Goal: Task Accomplishment & Management: Complete application form

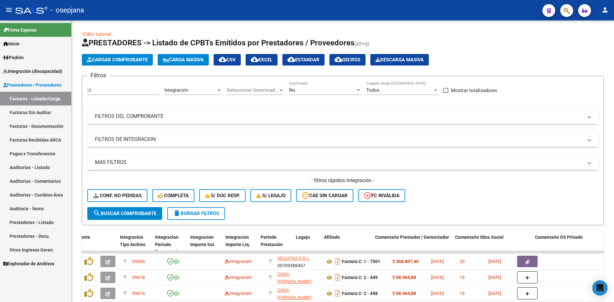
scroll to position [0, 706]
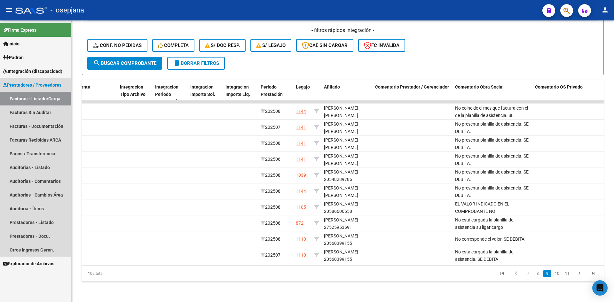
click at [28, 100] on link "Facturas - Listado/Carga" at bounding box center [35, 99] width 71 height 14
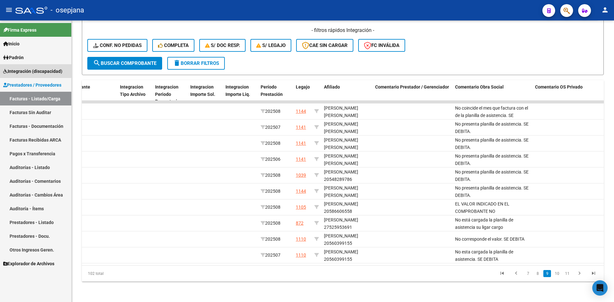
click at [27, 70] on span "Integración (discapacidad)" at bounding box center [32, 71] width 59 height 7
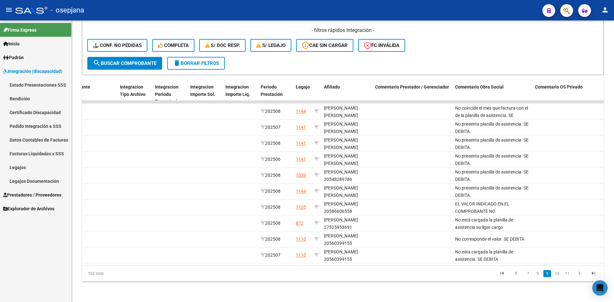
click at [17, 166] on link "Legajos" at bounding box center [35, 168] width 71 height 14
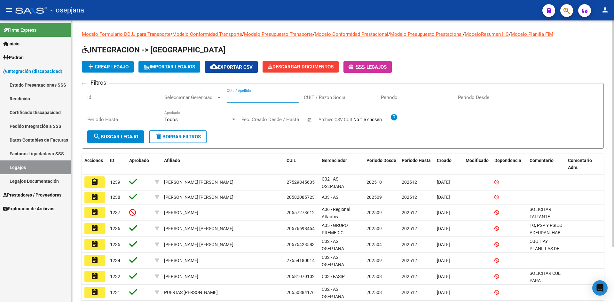
click at [249, 97] on input "CUIL / Apellido" at bounding box center [263, 98] width 72 height 6
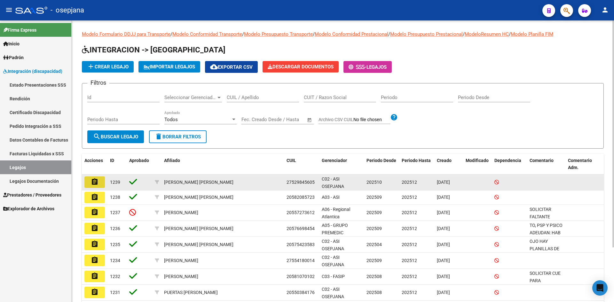
click at [95, 184] on mat-icon "assignment" at bounding box center [95, 182] width 8 height 8
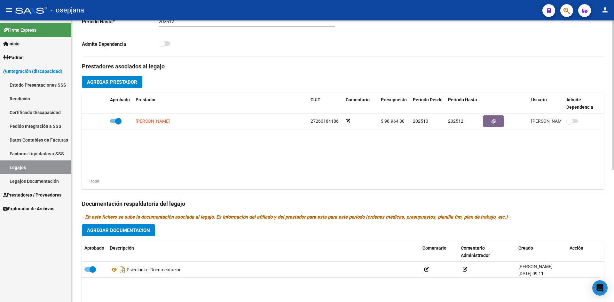
scroll to position [248, 0]
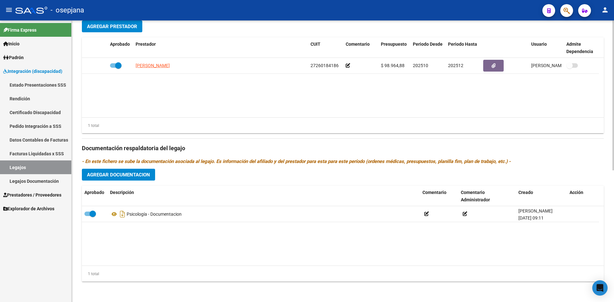
click at [144, 176] on span "Agregar Documentacion" at bounding box center [118, 175] width 63 height 6
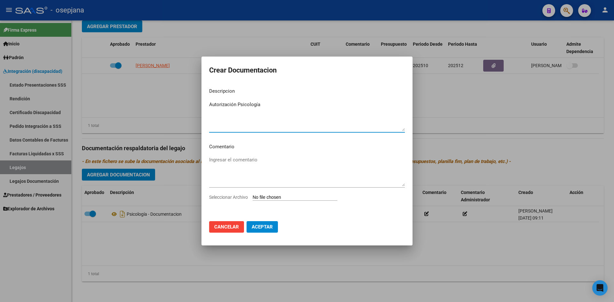
type textarea "Autorización Psicología"
click at [268, 193] on div "Ingresar el comentario" at bounding box center [307, 174] width 196 height 39
click at [270, 195] on input "Seleccionar Archivo" at bounding box center [295, 198] width 85 height 6
type input "C:\fakepath\[PERSON_NAME].pdf"
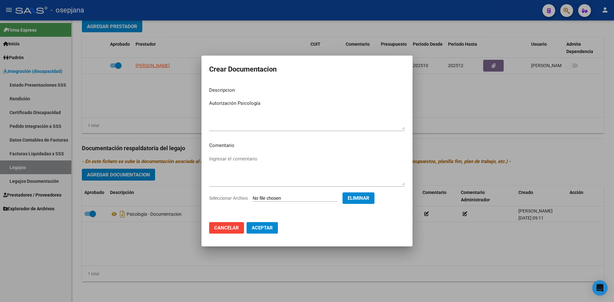
click at [264, 226] on span "Aceptar" at bounding box center [262, 228] width 21 height 6
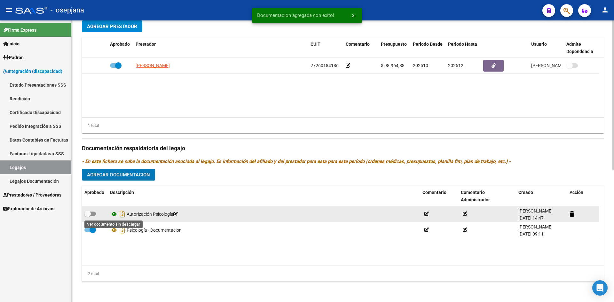
click at [114, 213] on icon at bounding box center [114, 215] width 8 height 8
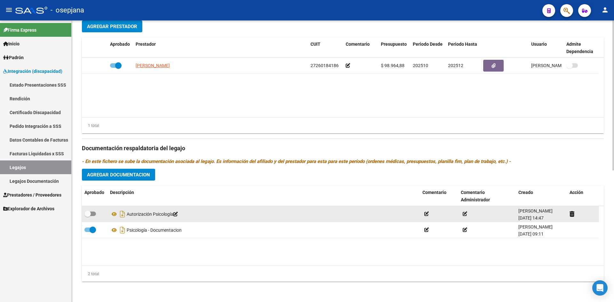
click at [95, 215] on span at bounding box center [90, 214] width 12 height 4
click at [88, 216] on input "checkbox" at bounding box center [87, 216] width 0 height 0
checkbox input "true"
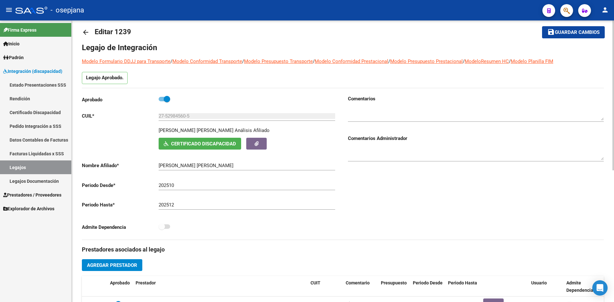
scroll to position [0, 0]
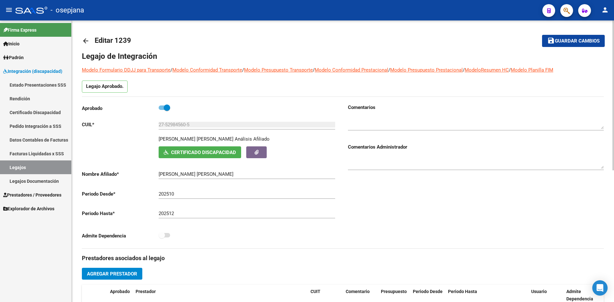
click at [566, 43] on span "Guardar cambios" at bounding box center [577, 41] width 45 height 6
click at [178, 152] on span "Certificado Discapacidad" at bounding box center [203, 153] width 65 height 6
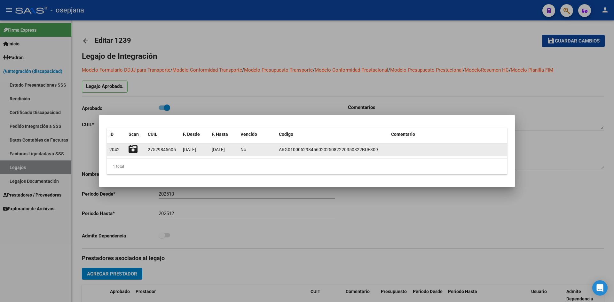
click at [132, 148] on icon at bounding box center [133, 149] width 9 height 9
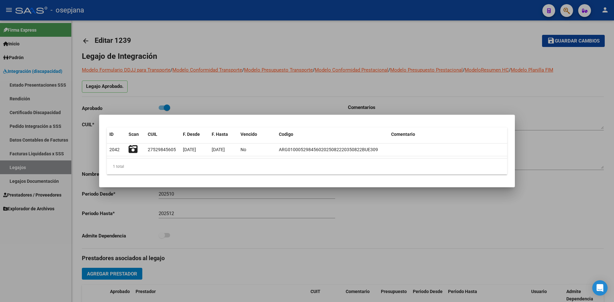
click at [242, 93] on div at bounding box center [307, 151] width 614 height 302
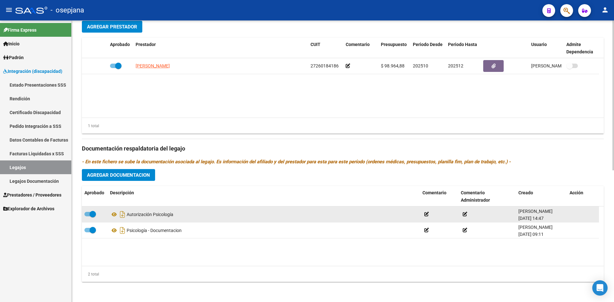
scroll to position [248, 0]
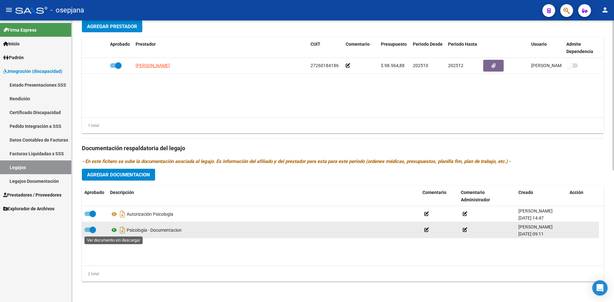
click at [114, 230] on icon at bounding box center [114, 231] width 8 height 8
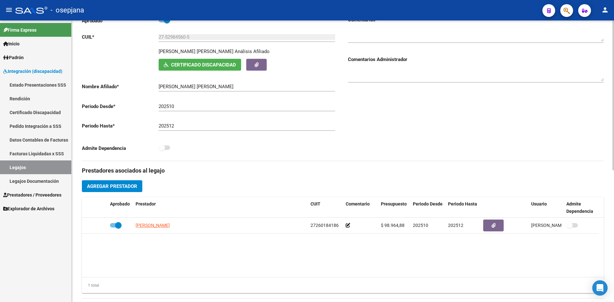
scroll to position [0, 0]
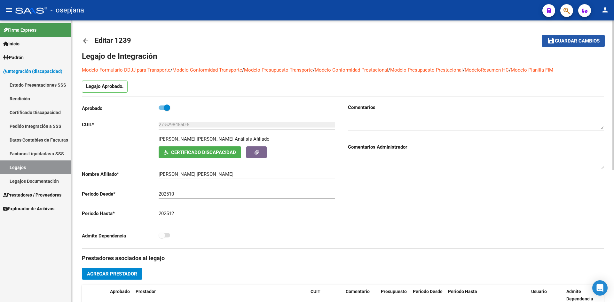
click at [573, 38] on span "Guardar cambios" at bounding box center [577, 41] width 45 height 6
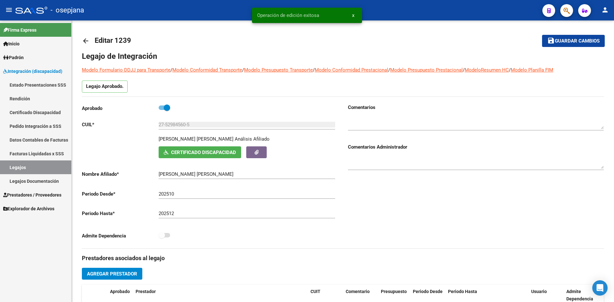
click at [37, 169] on link "Legajos" at bounding box center [35, 168] width 71 height 14
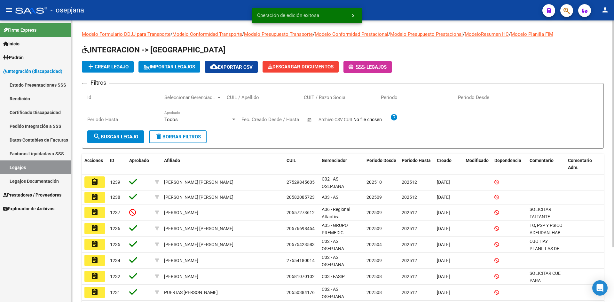
click at [250, 96] on input "CUIL / Apellido" at bounding box center [263, 98] width 72 height 6
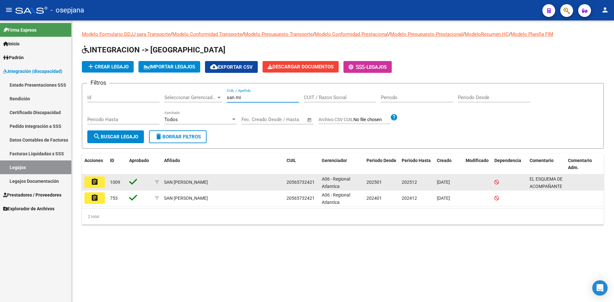
type input "san mi"
click at [96, 183] on mat-icon "assignment" at bounding box center [95, 182] width 8 height 8
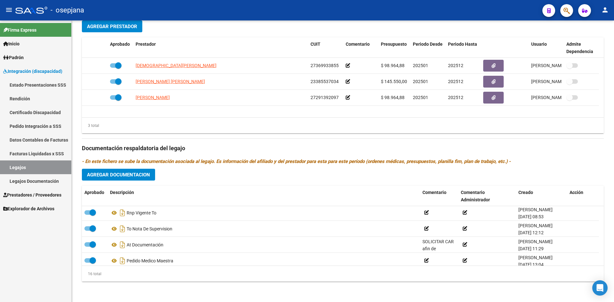
scroll to position [70, 0]
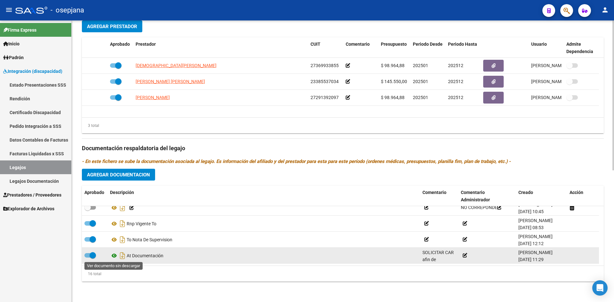
click at [114, 256] on icon at bounding box center [114, 256] width 8 height 8
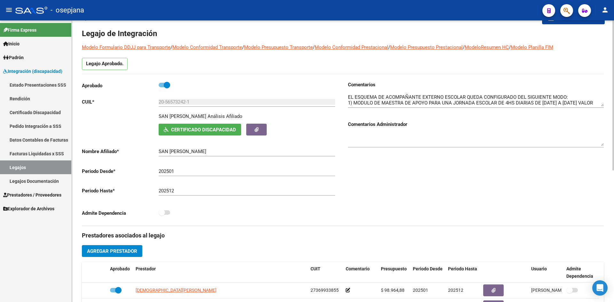
scroll to position [0, 0]
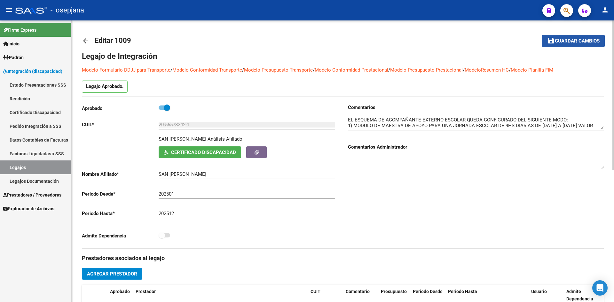
click at [564, 42] on span "Guardar cambios" at bounding box center [577, 41] width 45 height 6
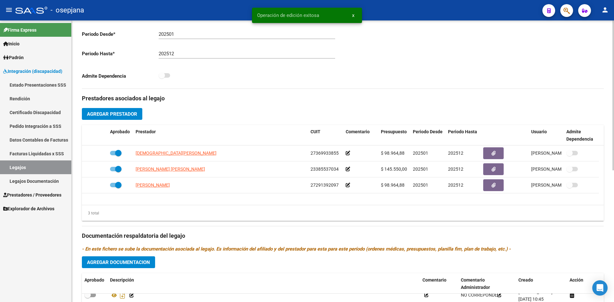
scroll to position [248, 0]
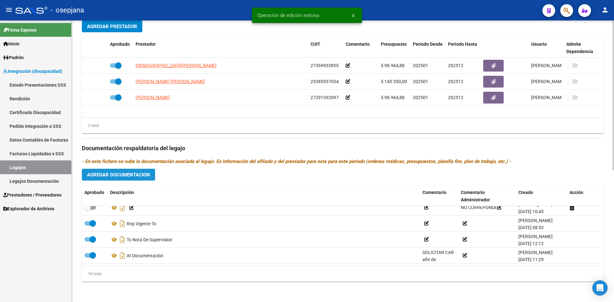
click at [110, 171] on button "Agregar Documentacion" at bounding box center [118, 175] width 73 height 12
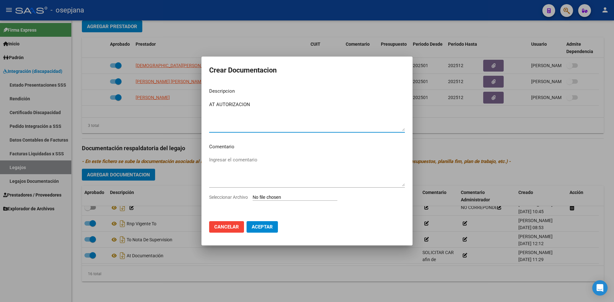
drag, startPoint x: 242, startPoint y: 102, endPoint x: 360, endPoint y: 108, distance: 118.2
click at [360, 108] on textarea "AT AUTORIZACION" at bounding box center [307, 116] width 196 height 30
type textarea "AT AUTORIZACION"
click at [284, 196] on input "Seleccionar Archivo" at bounding box center [295, 198] width 85 height 6
type input "C:\fakepath\SAN [PERSON_NAME].pdf"
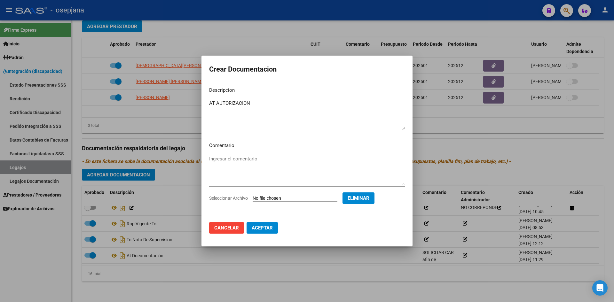
click at [260, 227] on span "Aceptar" at bounding box center [262, 228] width 21 height 6
checkbox input "true"
checkbox input "false"
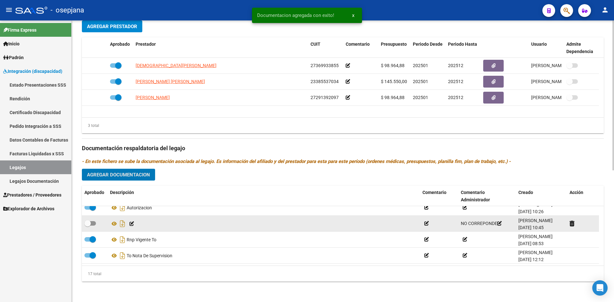
scroll to position [0, 0]
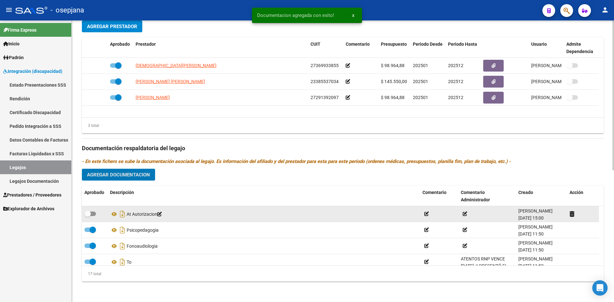
click at [94, 213] on span at bounding box center [90, 214] width 12 height 4
click at [88, 216] on input "checkbox" at bounding box center [87, 216] width 0 height 0
checkbox input "true"
click at [112, 214] on icon at bounding box center [114, 215] width 8 height 8
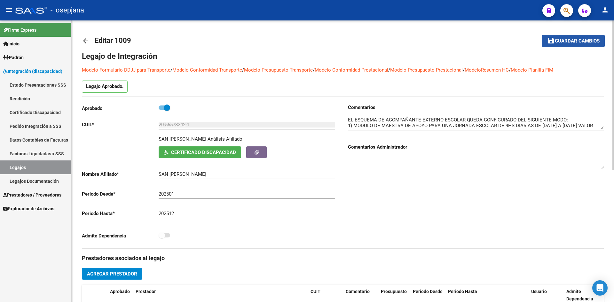
click at [555, 44] on button "save Guardar cambios" at bounding box center [573, 41] width 63 height 12
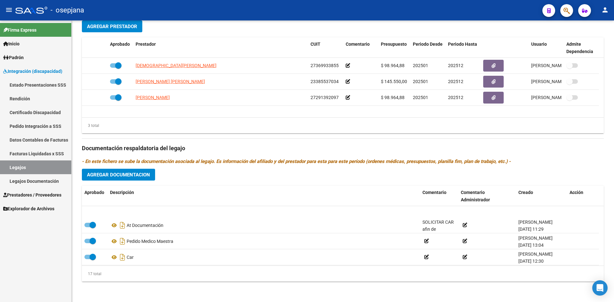
scroll to position [128, 0]
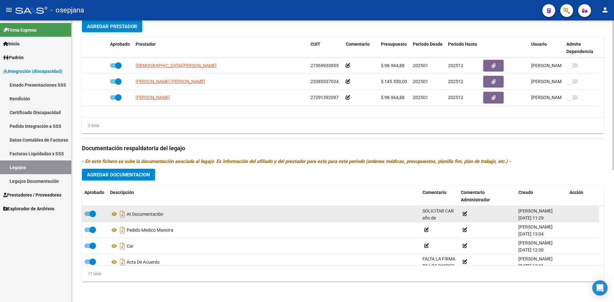
click at [443, 218] on div "SOLICITAR CAR afin de determinar horario. SOLICITAR ACTA DE ACUERDO. PROVISORIA…" at bounding box center [439, 214] width 33 height 13
click at [433, 218] on span "SOLICITAR CAR afin de determinar horario. SOLICITAR ACTA DE ACUERDO. PROVISORIA…" at bounding box center [442, 299] width 38 height 180
drag, startPoint x: 429, startPoint y: 218, endPoint x: 452, endPoint y: 219, distance: 23.1
click at [452, 219] on div "SOLICITAR CAR afin de determinar horario. SOLICITAR ACTA DE ACUERDO. PROVISORIA…" at bounding box center [439, 213] width 33 height 13
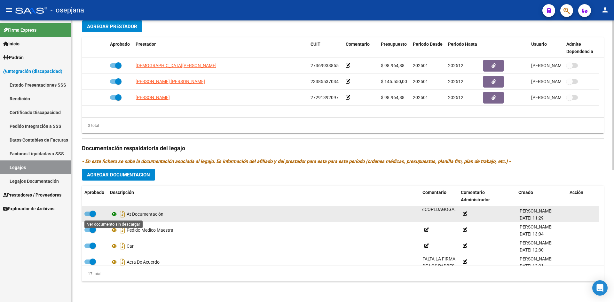
click at [112, 213] on icon at bounding box center [114, 215] width 8 height 8
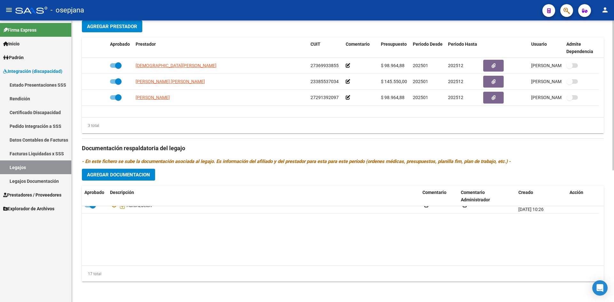
scroll to position [0, 0]
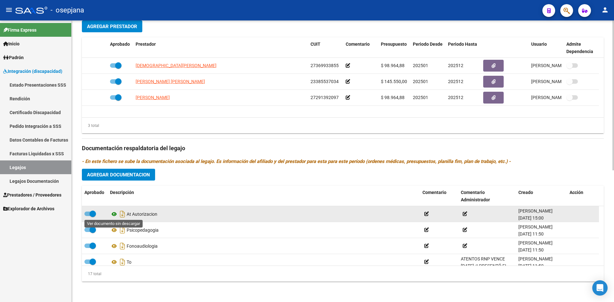
click at [115, 213] on icon at bounding box center [114, 215] width 8 height 8
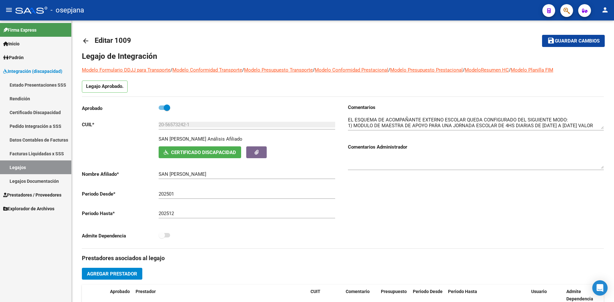
click at [577, 38] on span "Guardar cambios" at bounding box center [577, 41] width 45 height 6
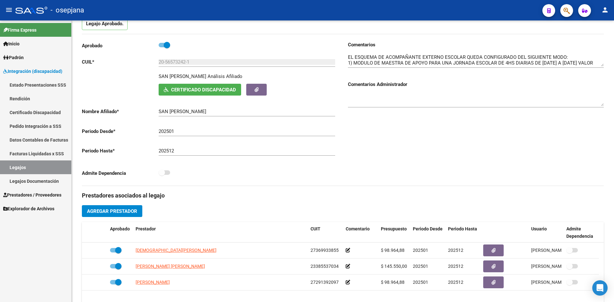
scroll to position [56, 0]
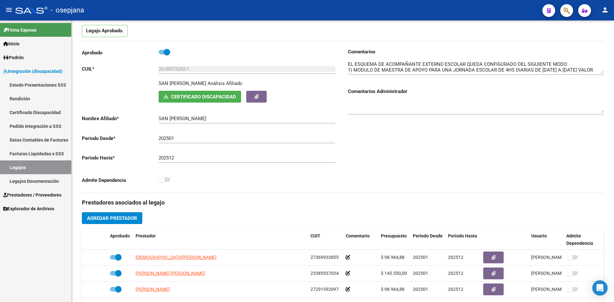
click at [117, 217] on span "Agregar Prestador" at bounding box center [112, 219] width 50 height 6
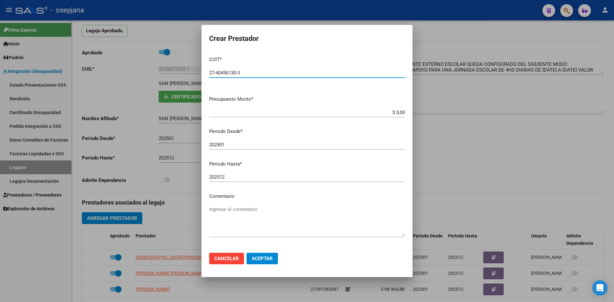
type input "27-40456130-3"
drag, startPoint x: 383, startPoint y: 113, endPoint x: 428, endPoint y: 114, distance: 45.5
click at [428, 114] on div "Crear Prestador CUIT * 27-40456130-3 Ingresar CUIT ARCA Padrón Presupuesto Mont…" at bounding box center [307, 151] width 614 height 302
type input "$ 3.300,00"
click at [230, 145] on input "202501" at bounding box center [307, 145] width 196 height 6
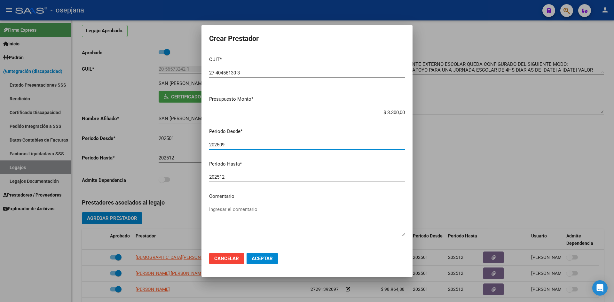
type input "202509"
click at [271, 261] on span "Aceptar" at bounding box center [262, 259] width 21 height 6
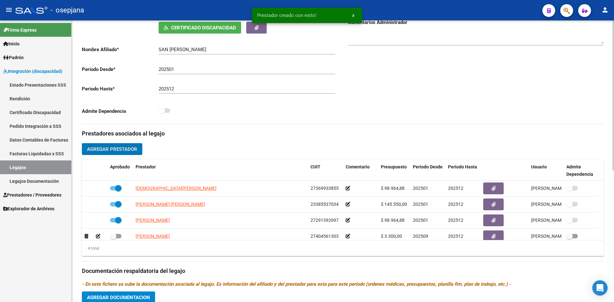
scroll to position [184, 0]
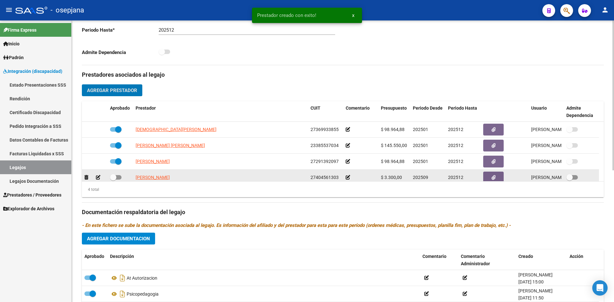
click at [116, 177] on span at bounding box center [113, 177] width 6 height 6
click at [113, 180] on input "checkbox" at bounding box center [113, 180] width 0 height 0
checkbox input "true"
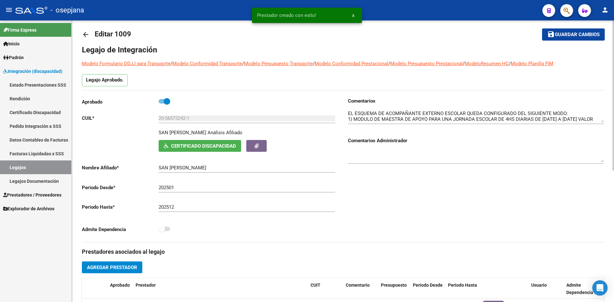
scroll to position [0, 0]
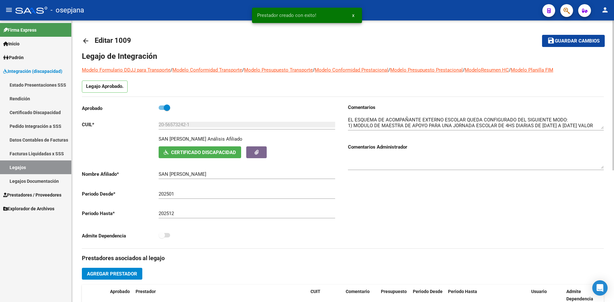
click at [564, 33] on mat-toolbar-row "save Guardar cambios" at bounding box center [550, 41] width 109 height 20
click at [565, 43] on span "Guardar cambios" at bounding box center [577, 41] width 45 height 6
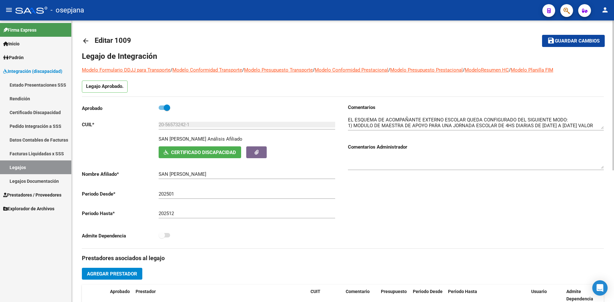
click at [559, 41] on span "Guardar cambios" at bounding box center [577, 41] width 45 height 6
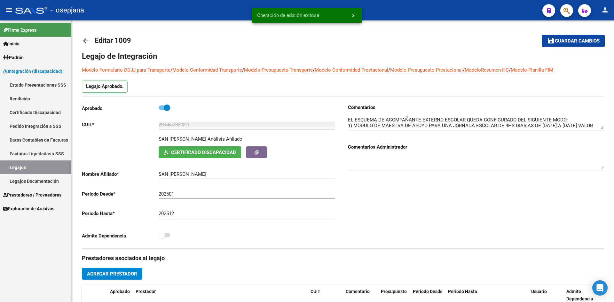
click at [48, 164] on link "Legajos" at bounding box center [35, 168] width 71 height 14
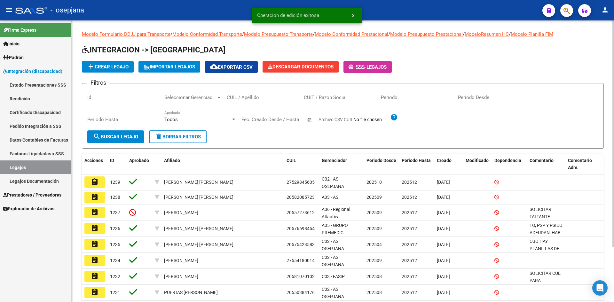
click at [251, 98] on input "CUIL / Apellido" at bounding box center [263, 98] width 72 height 6
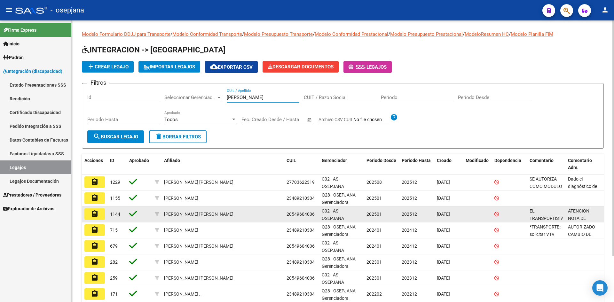
type input "[PERSON_NAME]"
click at [100, 213] on button "assignment" at bounding box center [94, 215] width 20 height 12
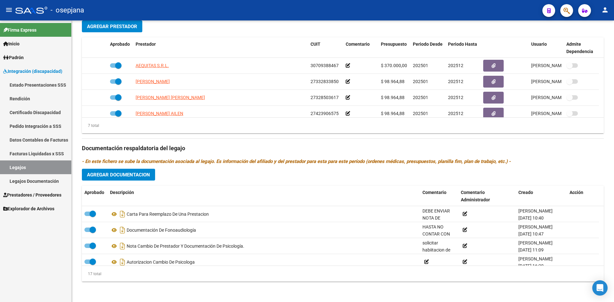
scroll to position [214, 0]
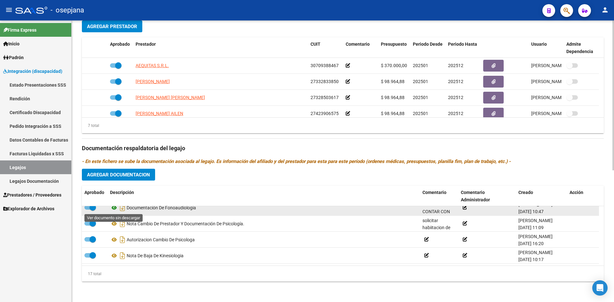
click at [112, 208] on icon at bounding box center [114, 208] width 8 height 8
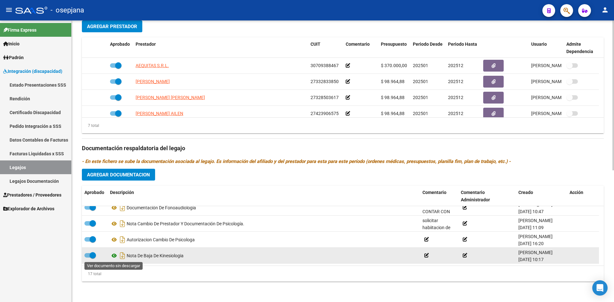
click at [114, 257] on icon at bounding box center [114, 256] width 8 height 8
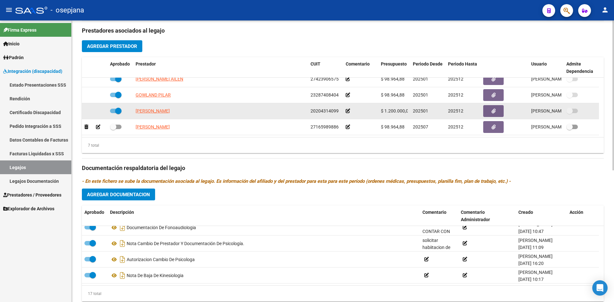
scroll to position [248, 0]
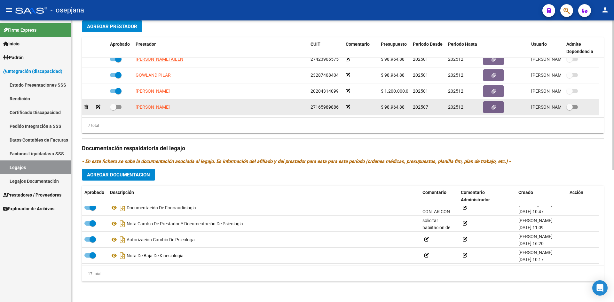
click at [117, 107] on span at bounding box center [116, 107] width 12 height 4
click at [113, 109] on input "checkbox" at bounding box center [113, 109] width 0 height 0
checkbox input "true"
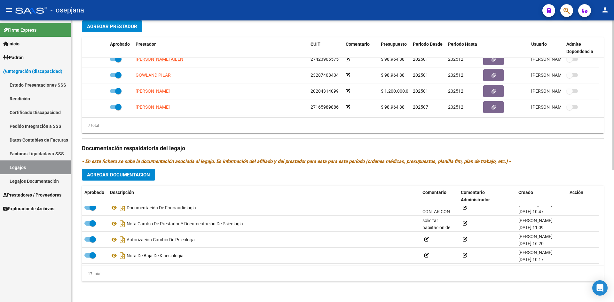
click at [149, 172] on span "Agregar Documentacion" at bounding box center [118, 175] width 63 height 6
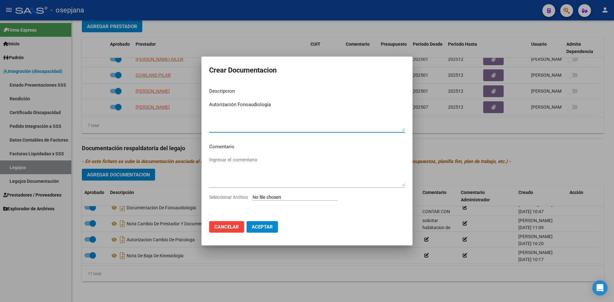
type textarea "Autorización Fonoaudiología"
click at [271, 202] on div "Seleccionar Archivo" at bounding box center [307, 200] width 196 height 12
click at [267, 195] on input "Seleccionar Archivo" at bounding box center [295, 198] width 85 height 6
type input "C:\fakepath\[PERSON_NAME].pdf"
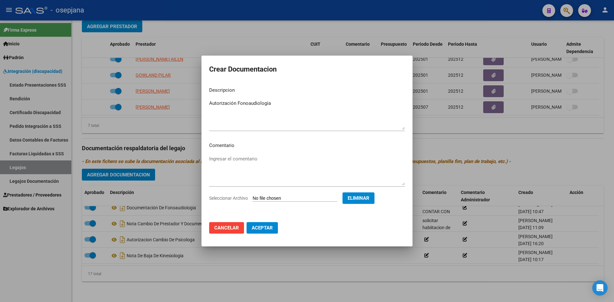
click at [263, 233] on button "Aceptar" at bounding box center [262, 228] width 31 height 12
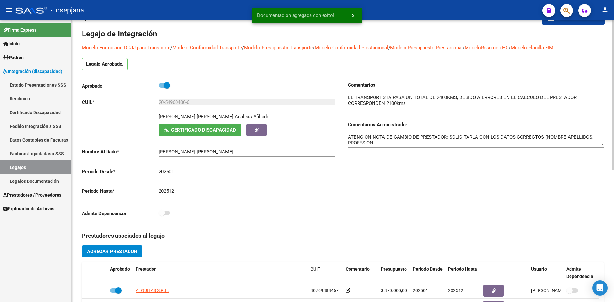
scroll to position [0, 0]
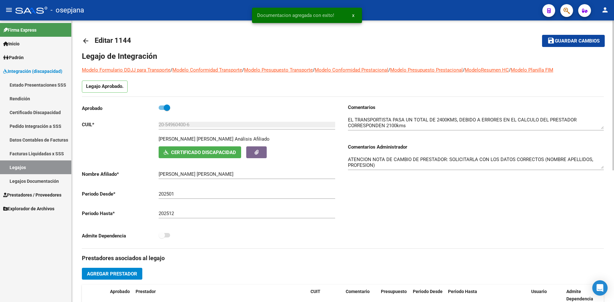
click at [582, 43] on span "Guardar cambios" at bounding box center [577, 41] width 45 height 6
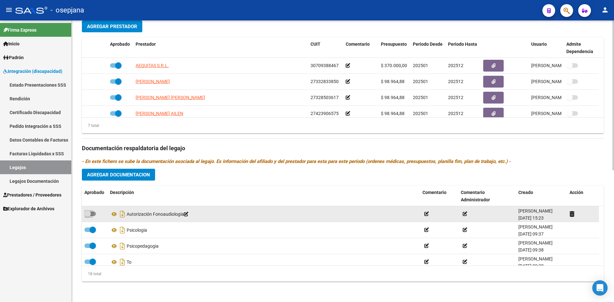
click at [93, 215] on span at bounding box center [90, 214] width 12 height 4
click at [88, 216] on input "checkbox" at bounding box center [87, 216] width 0 height 0
checkbox input "true"
click at [114, 214] on icon at bounding box center [114, 215] width 8 height 8
click at [112, 213] on icon at bounding box center [114, 215] width 8 height 8
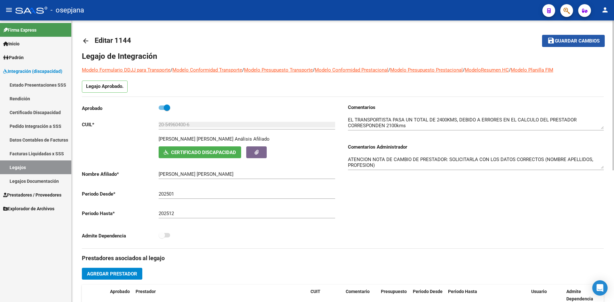
click at [559, 41] on span "Guardar cambios" at bounding box center [577, 41] width 45 height 6
click at [567, 37] on button "save Guardar cambios" at bounding box center [573, 41] width 63 height 12
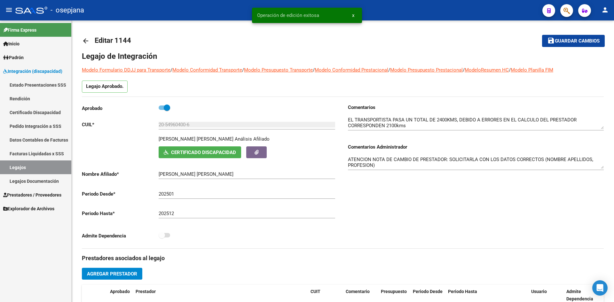
click at [32, 195] on span "Prestadores / Proveedores" at bounding box center [32, 195] width 58 height 7
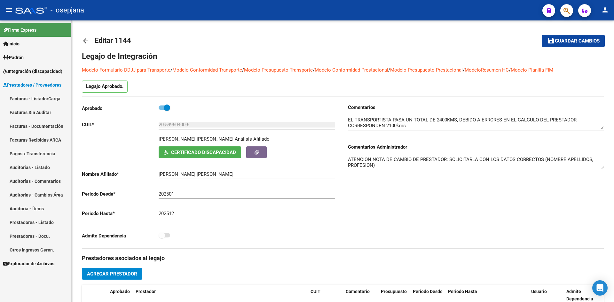
click at [44, 99] on link "Facturas - Listado/Carga" at bounding box center [35, 99] width 71 height 14
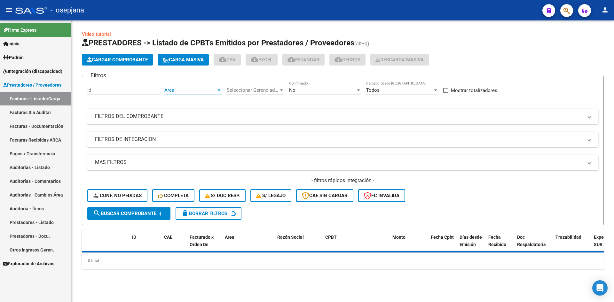
click at [203, 92] on span "Area" at bounding box center [190, 90] width 52 height 6
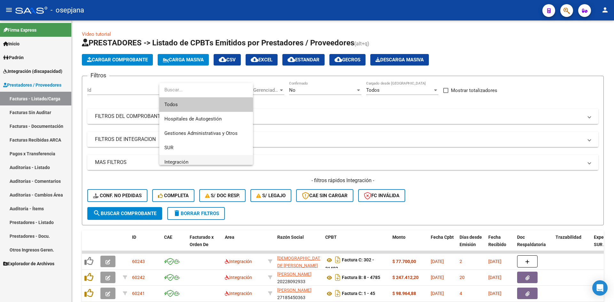
click at [181, 159] on span "Integración" at bounding box center [206, 162] width 84 height 14
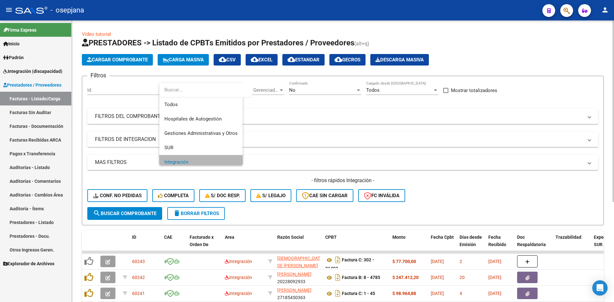
scroll to position [4, 0]
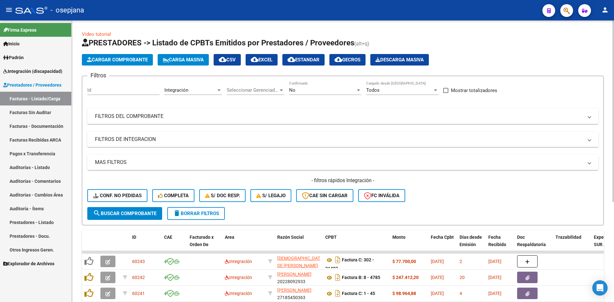
click at [306, 85] on div "No Confirmado" at bounding box center [325, 88] width 72 height 14
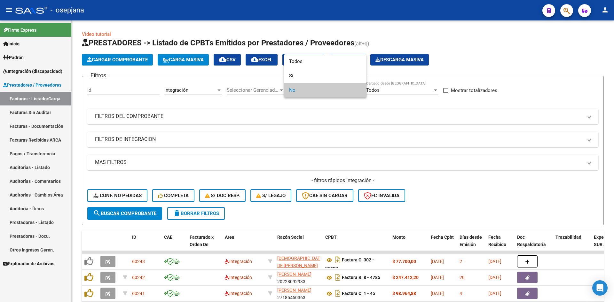
click at [305, 89] on span "No" at bounding box center [325, 90] width 72 height 14
click at [466, 179] on div at bounding box center [307, 151] width 614 height 302
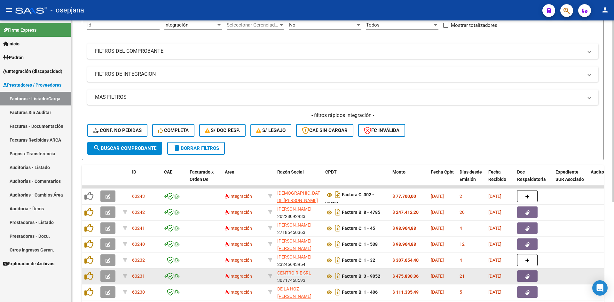
scroll to position [155, 0]
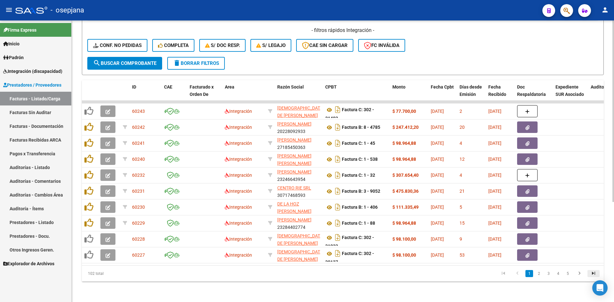
click at [592, 275] on icon "go to last page" at bounding box center [594, 275] width 8 height 8
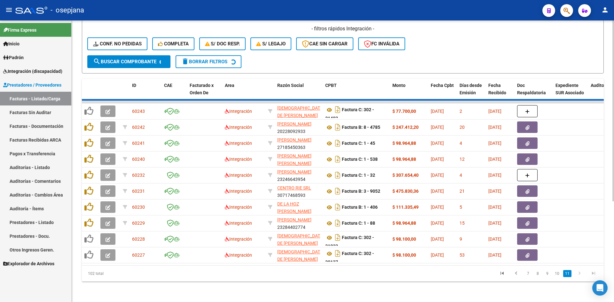
scroll to position [27, 0]
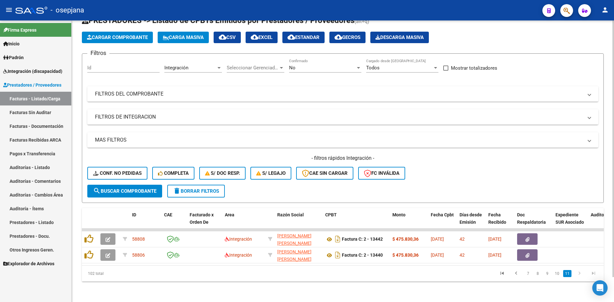
click at [563, 272] on li "11" at bounding box center [567, 273] width 10 height 11
click at [556, 275] on link "10" at bounding box center [557, 273] width 8 height 7
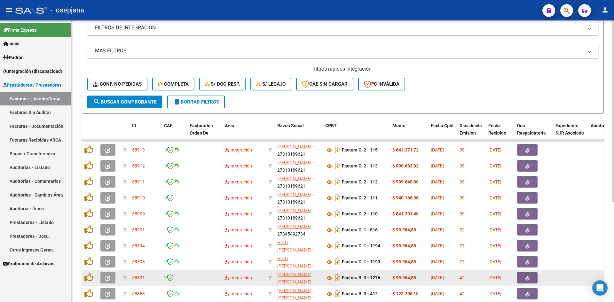
scroll to position [155, 0]
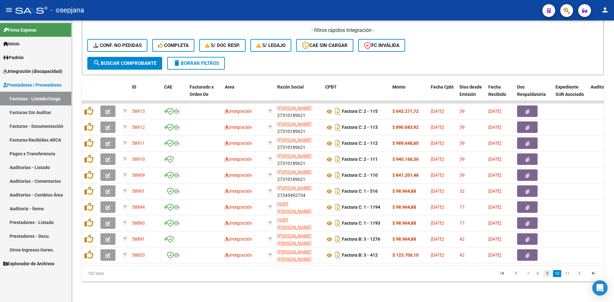
click at [548, 274] on link "9" at bounding box center [548, 273] width 8 height 7
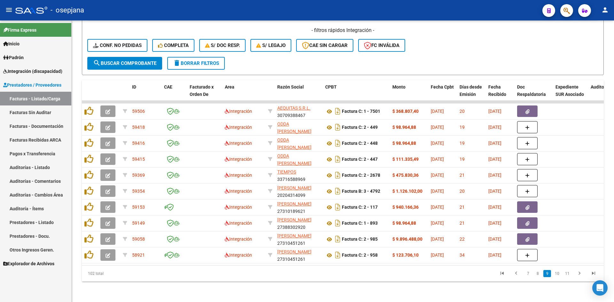
click at [22, 99] on link "Facturas - Listado/Carga" at bounding box center [35, 99] width 71 height 14
click at [18, 71] on span "Integración (discapacidad)" at bounding box center [32, 71] width 59 height 7
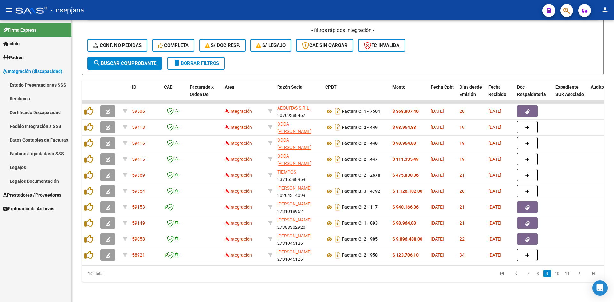
click at [19, 169] on link "Legajos" at bounding box center [35, 168] width 71 height 14
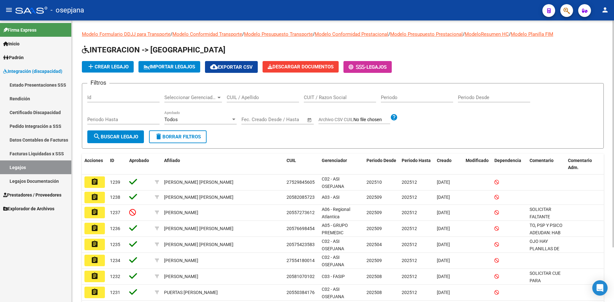
click at [249, 89] on form "Filtros Id Seleccionar Gerenciador Seleccionar Gerenciador CUIL / Apellido CUIT…" at bounding box center [343, 116] width 522 height 66
click at [249, 99] on input "CUIL / Apellido" at bounding box center [263, 98] width 72 height 6
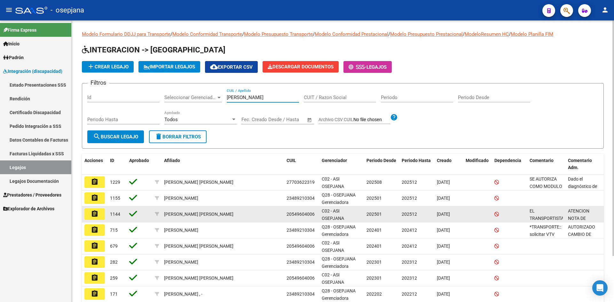
type input "[PERSON_NAME]"
click at [94, 217] on mat-icon "assignment" at bounding box center [95, 214] width 8 height 8
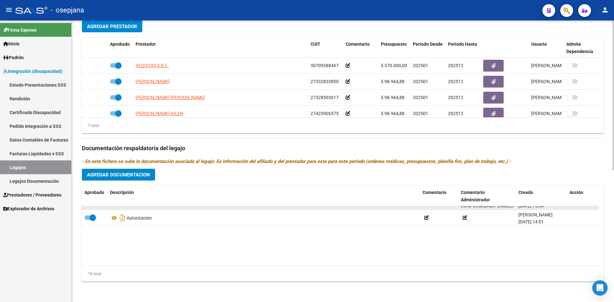
scroll to position [230, 0]
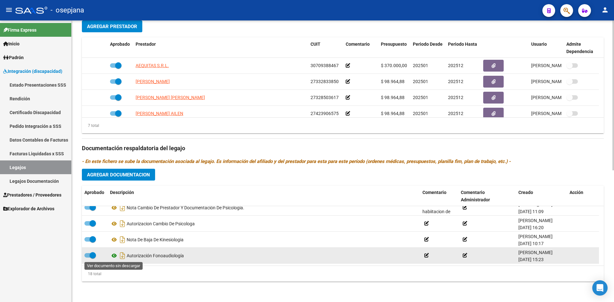
click at [113, 255] on icon at bounding box center [114, 256] width 8 height 8
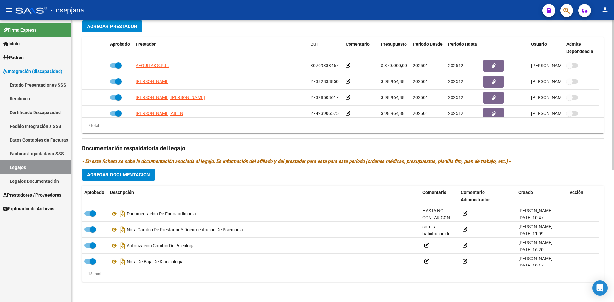
scroll to position [198, 0]
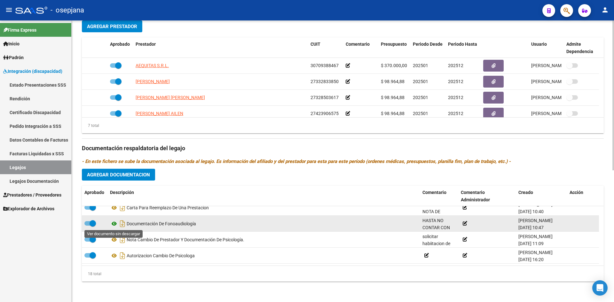
click at [113, 224] on icon at bounding box center [114, 224] width 8 height 8
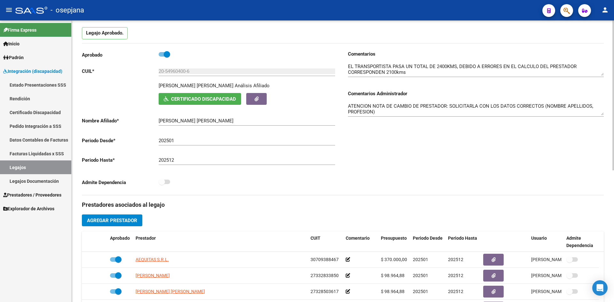
scroll to position [0, 0]
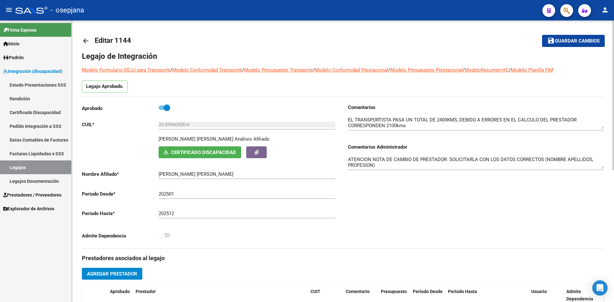
click at [563, 44] on span "Guardar cambios" at bounding box center [577, 41] width 45 height 6
click at [570, 41] on span "Guardar cambios" at bounding box center [577, 41] width 45 height 6
click at [577, 40] on span "Guardar cambios" at bounding box center [577, 41] width 45 height 6
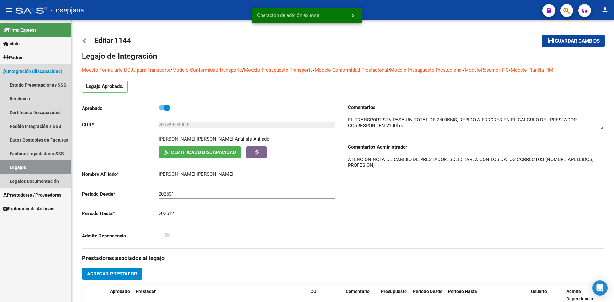
click at [29, 167] on link "Legajos" at bounding box center [35, 168] width 71 height 14
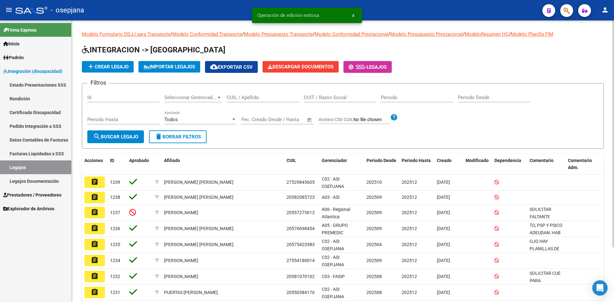
click at [254, 90] on div "CUIL / Apellido" at bounding box center [263, 96] width 72 height 14
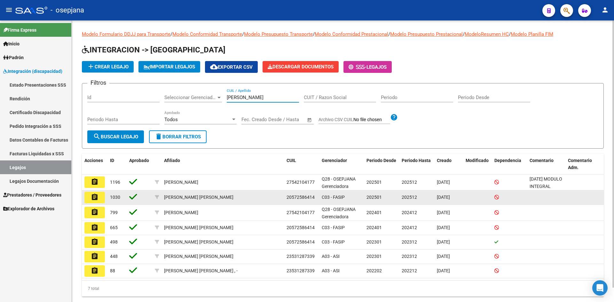
type input "[PERSON_NAME]"
click at [97, 196] on mat-icon "assignment" at bounding box center [95, 198] width 8 height 8
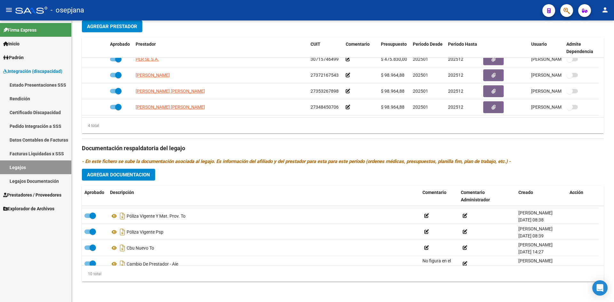
scroll to position [102, 0]
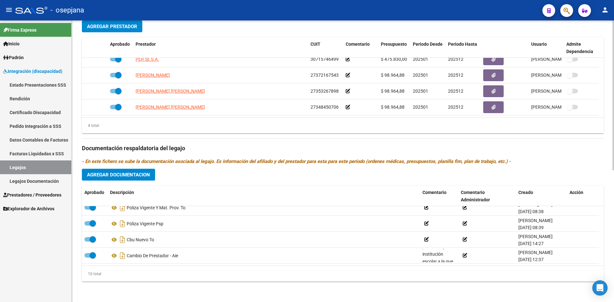
click at [108, 172] on span "Agregar Documentacion" at bounding box center [118, 175] width 63 height 6
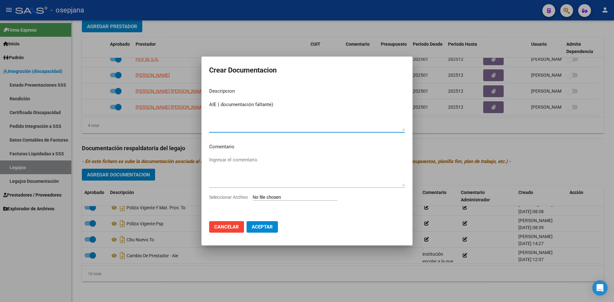
type textarea "AIE ( documentación faltante)"
click at [273, 198] on input "Seleccionar Archivo" at bounding box center [295, 198] width 85 height 6
type input "C:\fakepath\[PERSON_NAME].pdf"
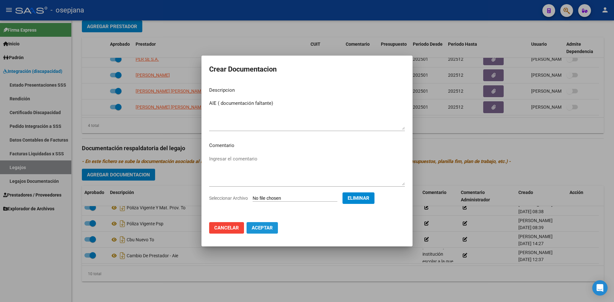
click at [266, 227] on span "Aceptar" at bounding box center [262, 228] width 21 height 6
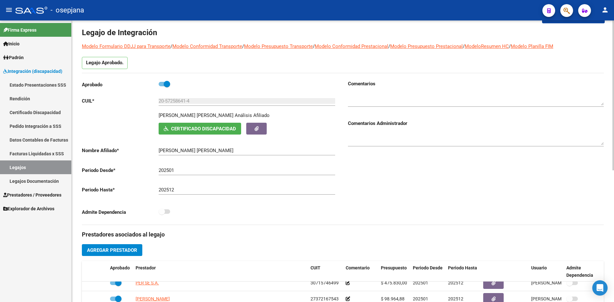
scroll to position [0, 0]
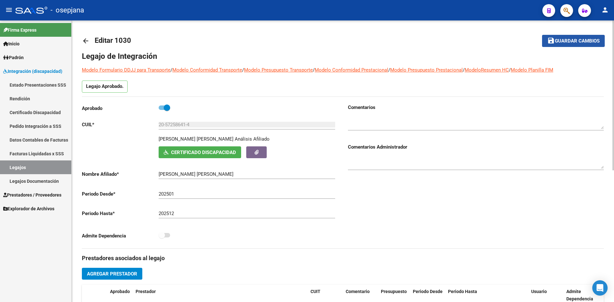
click at [569, 44] on span "Guardar cambios" at bounding box center [577, 41] width 45 height 6
click at [583, 41] on span "Guardar cambios" at bounding box center [577, 41] width 45 height 6
click at [571, 41] on span "Guardar cambios" at bounding box center [577, 41] width 45 height 6
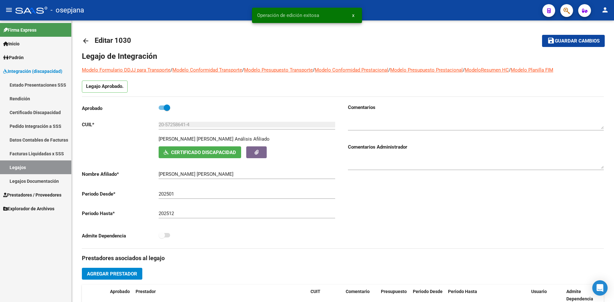
click at [32, 168] on link "Legajos" at bounding box center [35, 168] width 71 height 14
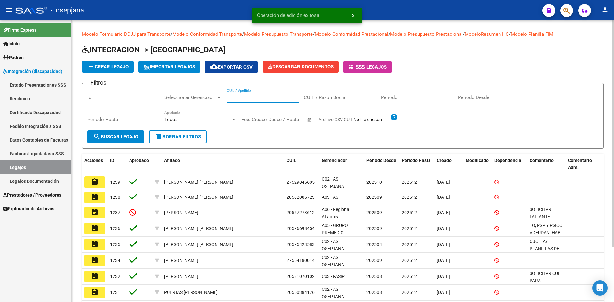
click at [254, 95] on input "CUIL / Apellido" at bounding box center [263, 98] width 72 height 6
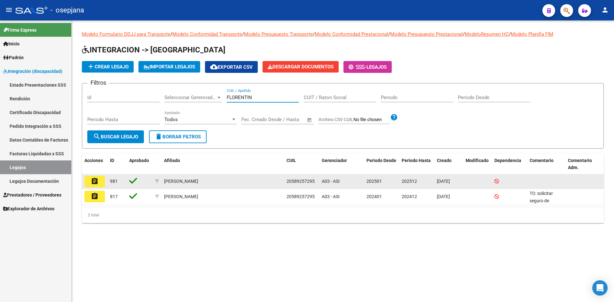
type input "FLORENTIN"
click at [93, 181] on mat-icon "assignment" at bounding box center [95, 182] width 8 height 8
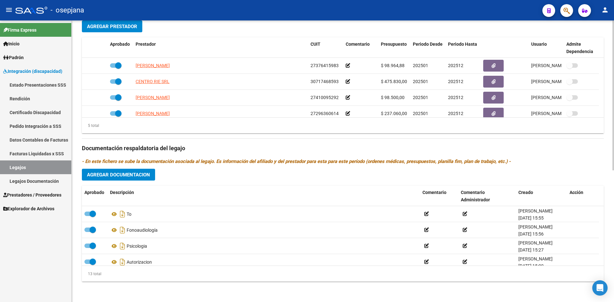
click at [130, 175] on span "Agregar Documentacion" at bounding box center [118, 175] width 63 height 6
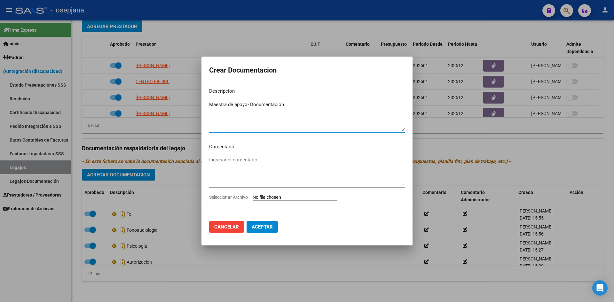
type textarea "Maestra de apoyo- Documentación"
click at [281, 199] on input "Seleccionar Archivo" at bounding box center [295, 198] width 85 height 6
type input "C:\fakepath\[PERSON_NAME] MODIFICADO.pdf"
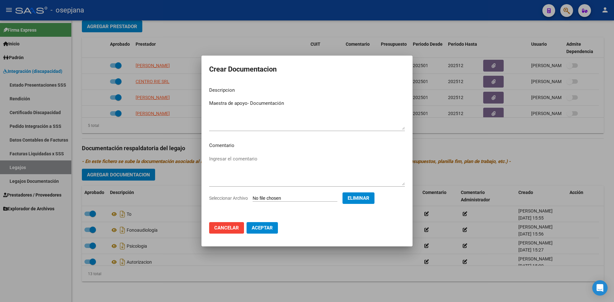
click at [265, 227] on span "Aceptar" at bounding box center [262, 228] width 21 height 6
checkbox input "false"
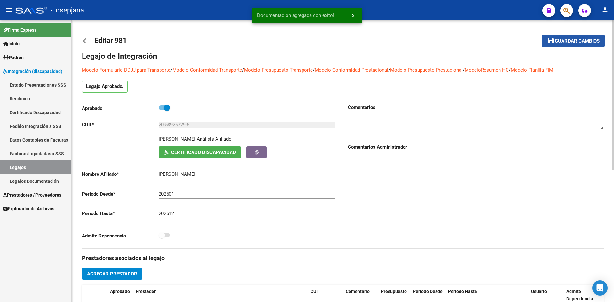
click at [568, 42] on span "Guardar cambios" at bounding box center [577, 41] width 45 height 6
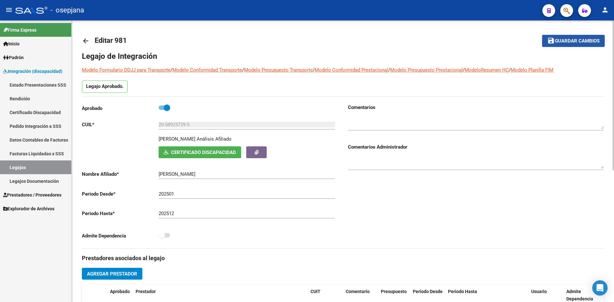
click at [586, 41] on span "Guardar cambios" at bounding box center [577, 41] width 45 height 6
click at [575, 39] on span "Guardar cambios" at bounding box center [577, 41] width 45 height 6
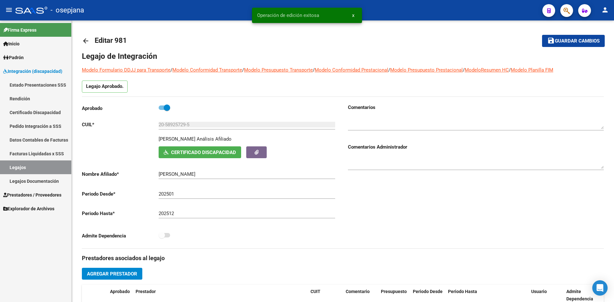
click at [34, 70] on span "Integración (discapacidad)" at bounding box center [32, 71] width 59 height 7
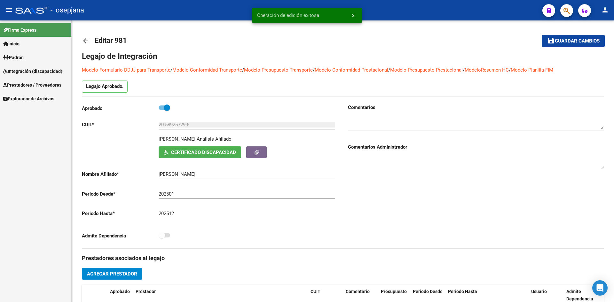
click at [26, 86] on span "Prestadores / Proveedores" at bounding box center [32, 85] width 58 height 7
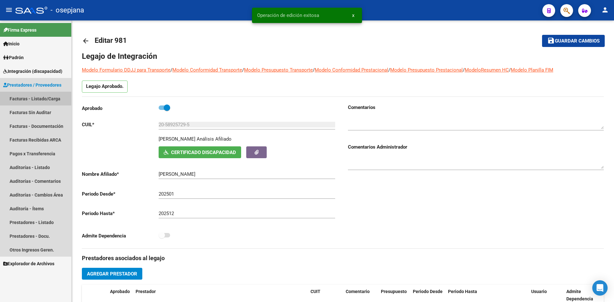
click at [50, 96] on link "Facturas - Listado/Carga" at bounding box center [35, 99] width 71 height 14
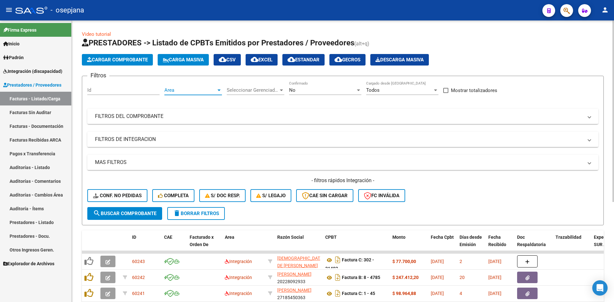
click at [184, 91] on span "Area" at bounding box center [190, 90] width 52 height 6
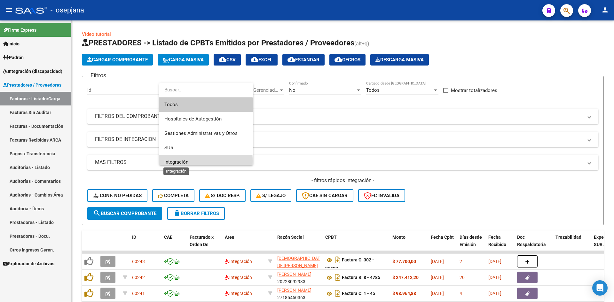
click at [185, 161] on span "Integración" at bounding box center [176, 162] width 24 height 6
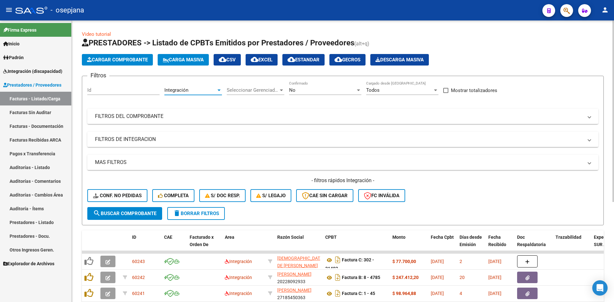
click at [301, 90] on div "No" at bounding box center [322, 90] width 67 height 6
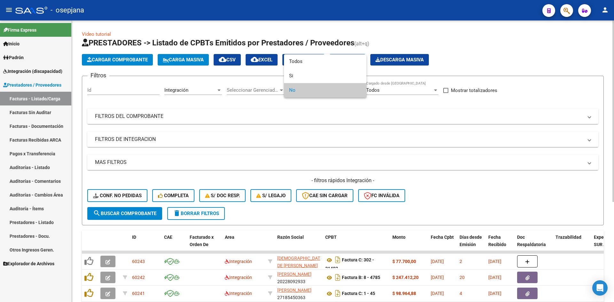
click at [301, 90] on span "No" at bounding box center [325, 90] width 72 height 14
click at [454, 147] on div at bounding box center [307, 151] width 614 height 302
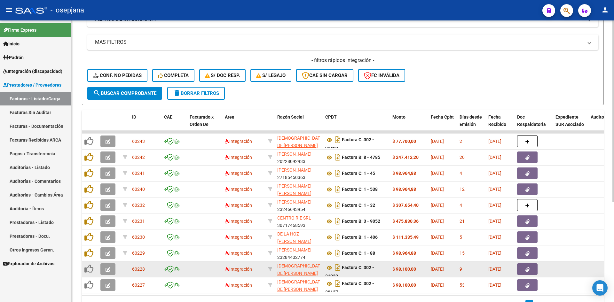
scroll to position [155, 0]
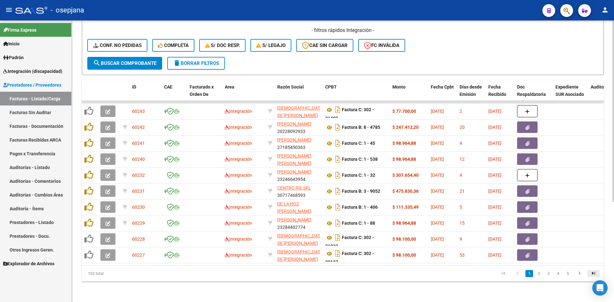
click at [595, 272] on icon "go to last page" at bounding box center [594, 275] width 8 height 8
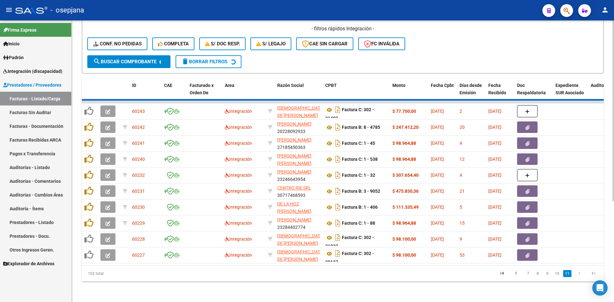
scroll to position [27, 0]
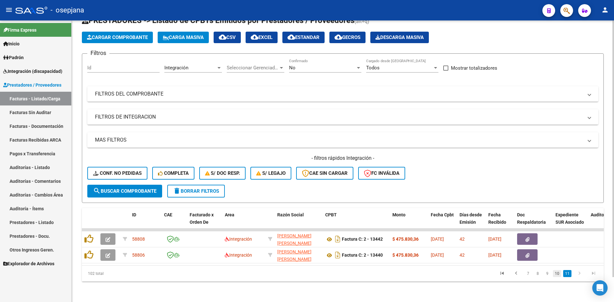
click at [557, 275] on link "10" at bounding box center [557, 273] width 8 height 7
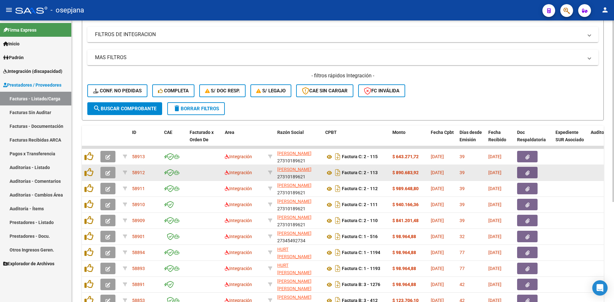
scroll to position [155, 0]
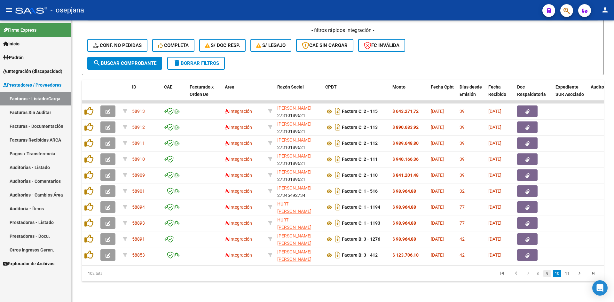
click at [550, 275] on link "9" at bounding box center [548, 273] width 8 height 7
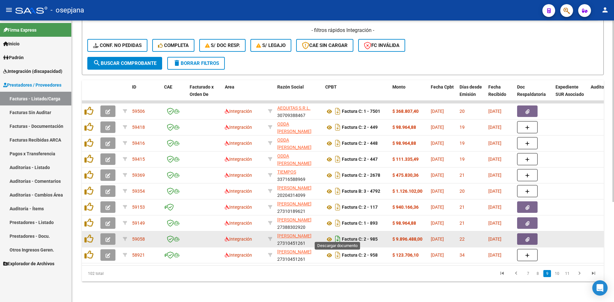
click at [338, 234] on icon "Descargar documento" at bounding box center [338, 239] width 8 height 10
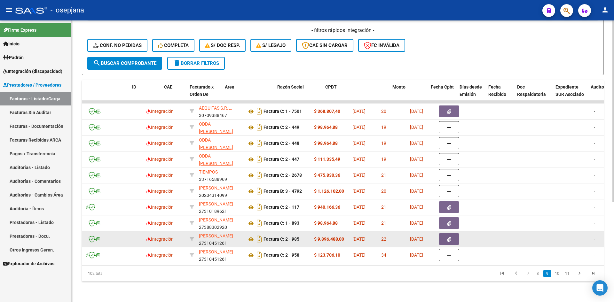
scroll to position [0, 0]
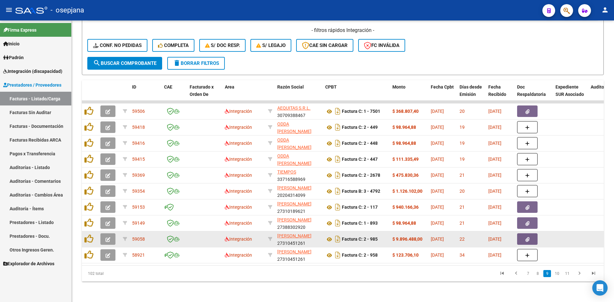
click at [114, 235] on button "button" at bounding box center [107, 240] width 15 height 12
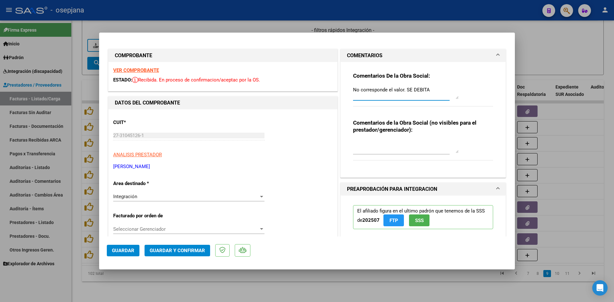
drag, startPoint x: 351, startPoint y: 89, endPoint x: 434, endPoint y: 92, distance: 83.5
click at [434, 92] on textarea "No corresponde el valor. SE DEBITA" at bounding box center [406, 92] width 106 height 13
click at [537, 48] on div at bounding box center [307, 151] width 614 height 302
type input "$ 0,00"
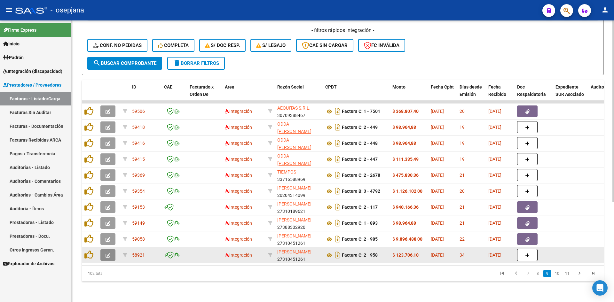
click at [109, 250] on button "button" at bounding box center [107, 256] width 15 height 12
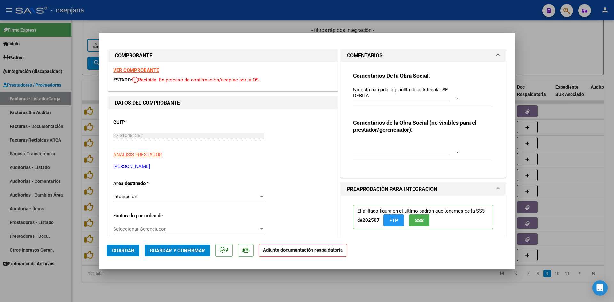
click at [540, 62] on div at bounding box center [307, 151] width 614 height 302
type input "$ 0,00"
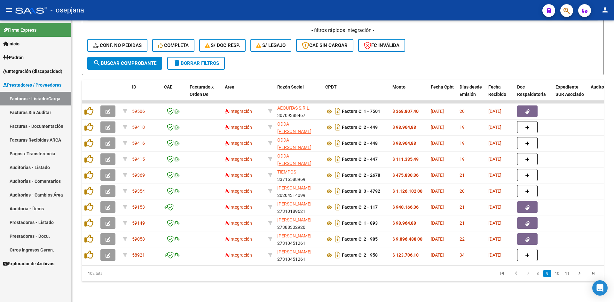
click at [33, 71] on span "Integración (discapacidad)" at bounding box center [32, 71] width 59 height 7
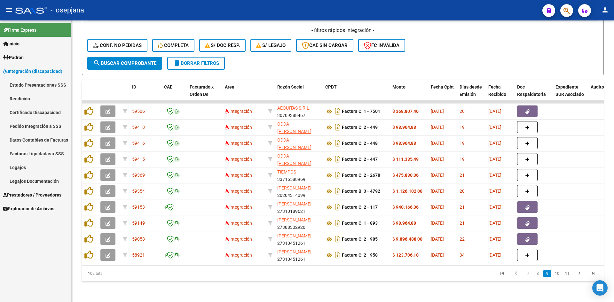
click at [30, 165] on link "Legajos" at bounding box center [35, 168] width 71 height 14
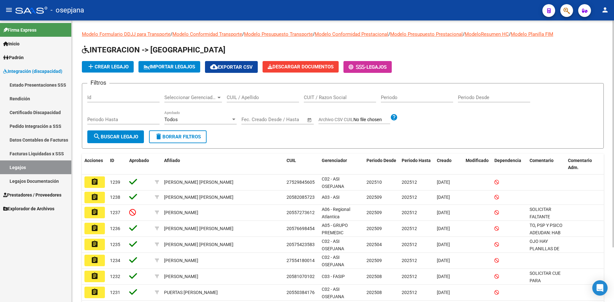
click at [249, 99] on input "CUIL / Apellido" at bounding box center [263, 98] width 72 height 6
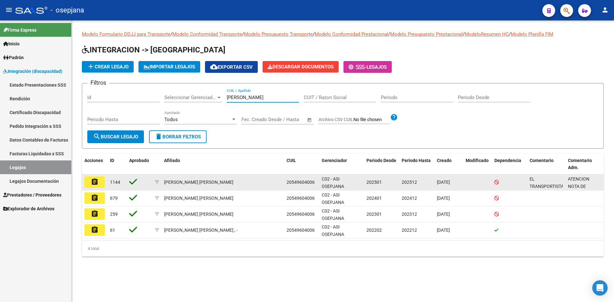
type input "[PERSON_NAME]"
click at [98, 183] on mat-icon "assignment" at bounding box center [95, 182] width 8 height 8
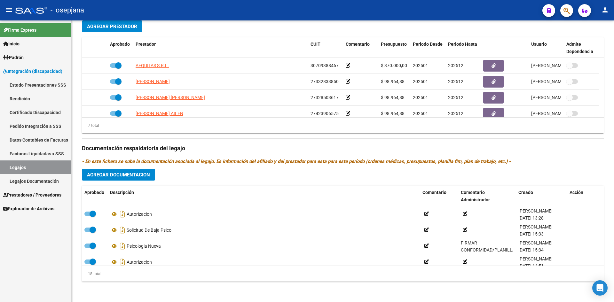
scroll to position [230, 0]
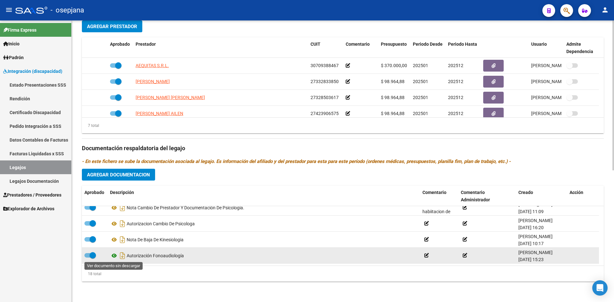
click at [115, 255] on icon at bounding box center [114, 256] width 8 height 8
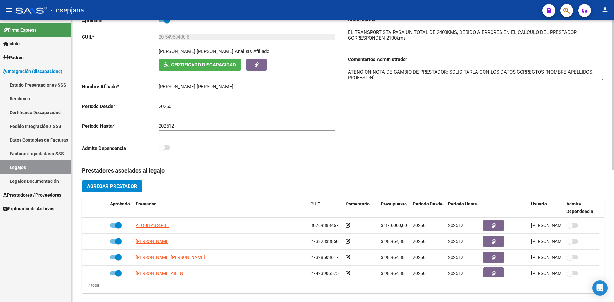
scroll to position [0, 0]
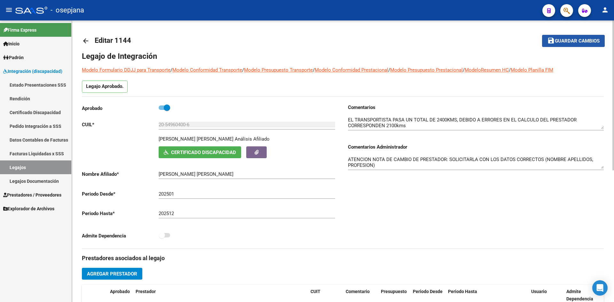
click at [570, 41] on span "Guardar cambios" at bounding box center [577, 41] width 45 height 6
